Goal: Browse casually: Explore the website without a specific task or goal

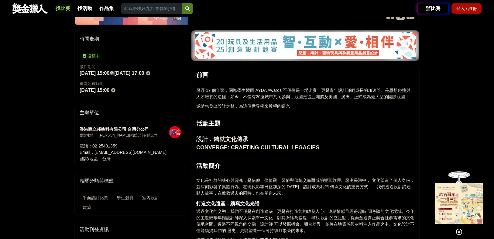
scroll to position [194, 0]
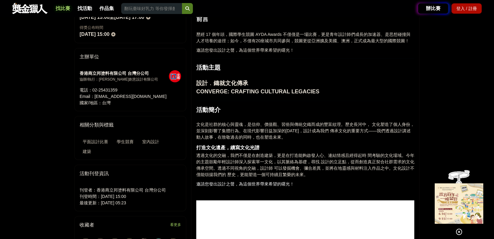
click at [456, 232] on icon at bounding box center [459, 231] width 7 height 7
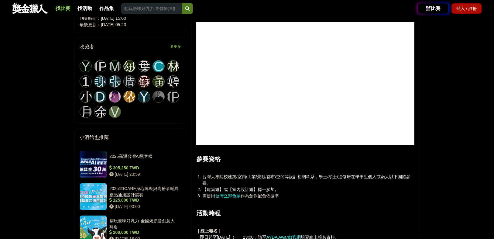
scroll to position [316, 0]
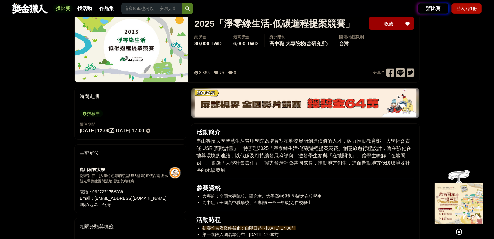
scroll to position [121, 0]
